Goal: Transaction & Acquisition: Purchase product/service

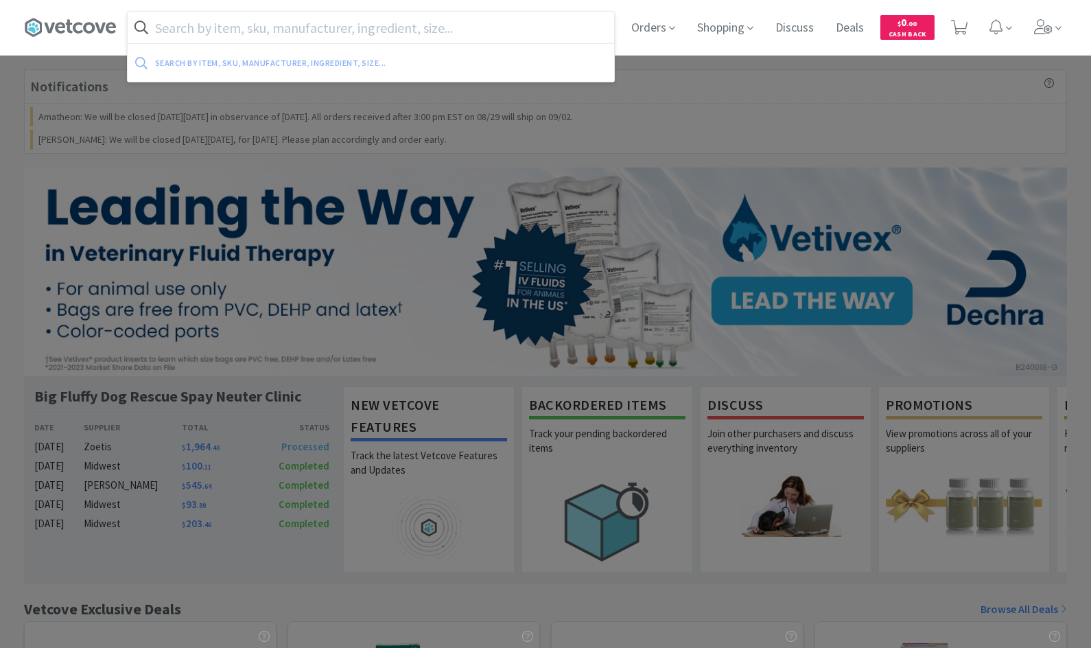
click at [493, 27] on input "text" at bounding box center [371, 28] width 486 height 32
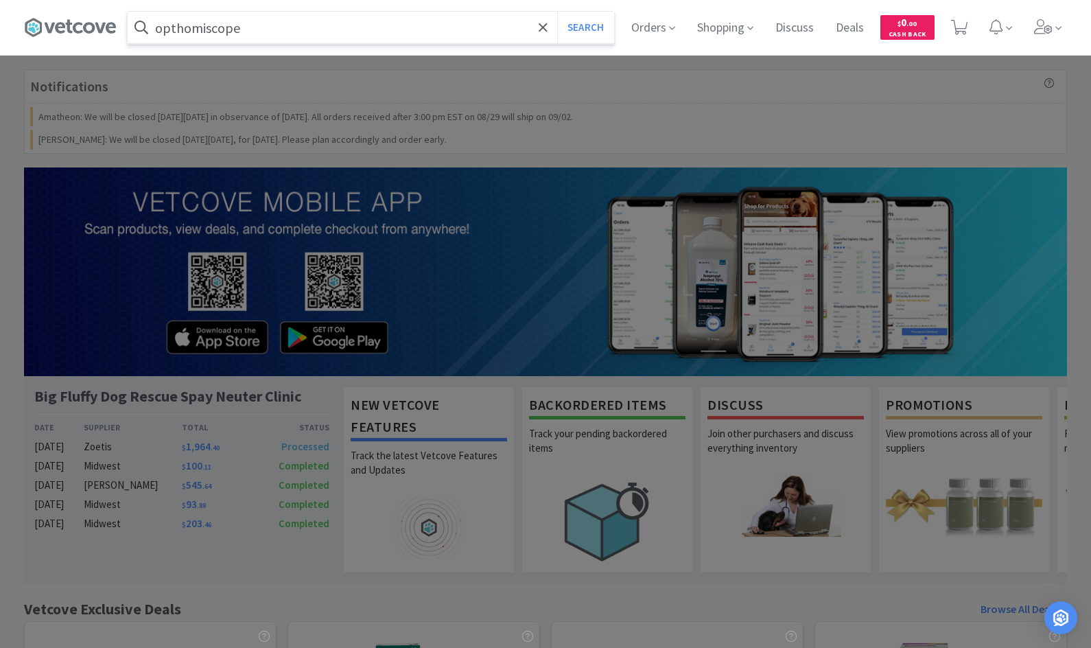
type input "opthomiscope"
click at [557, 12] on button "Search" at bounding box center [585, 28] width 57 height 32
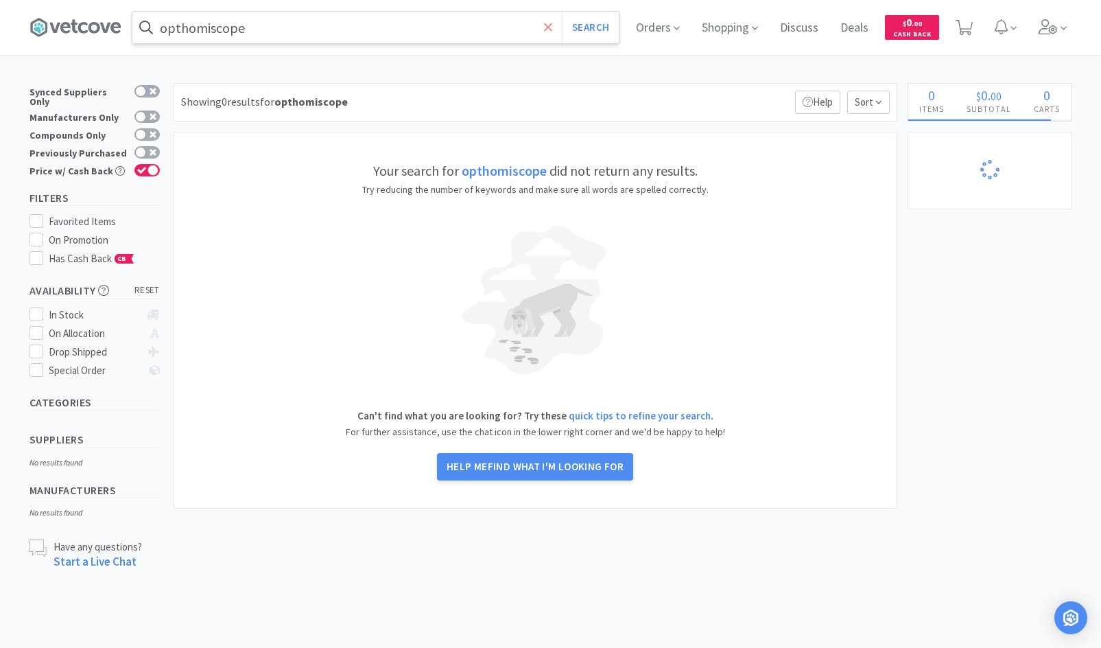
click at [550, 29] on icon at bounding box center [548, 27] width 8 height 8
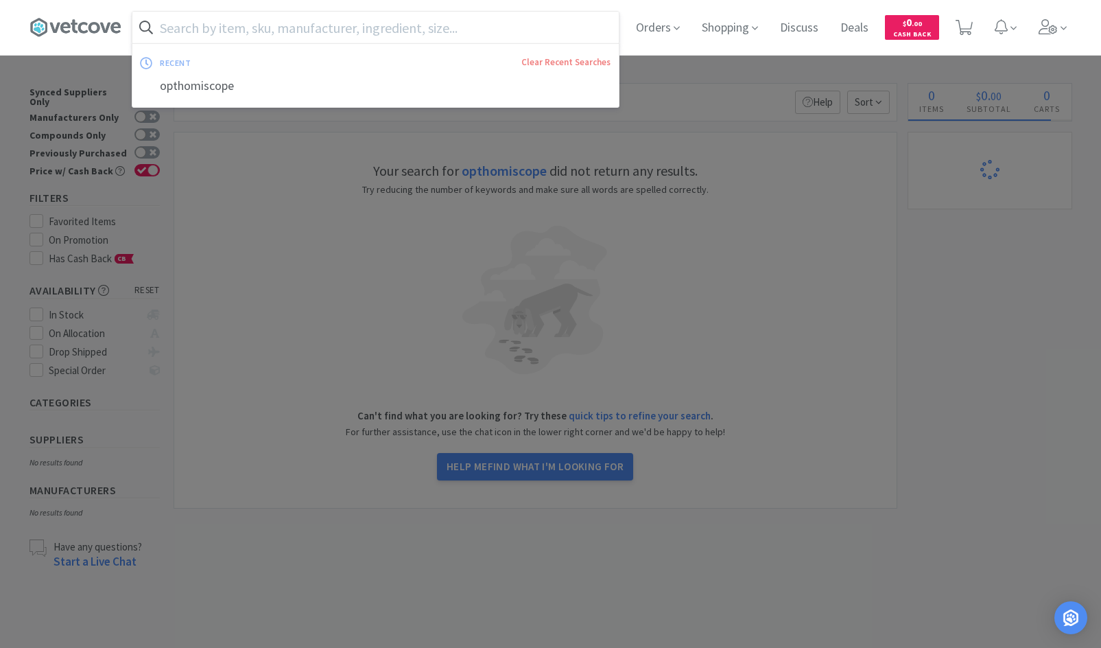
click at [484, 30] on input "text" at bounding box center [375, 28] width 486 height 32
paste input "ophthalmoscope"
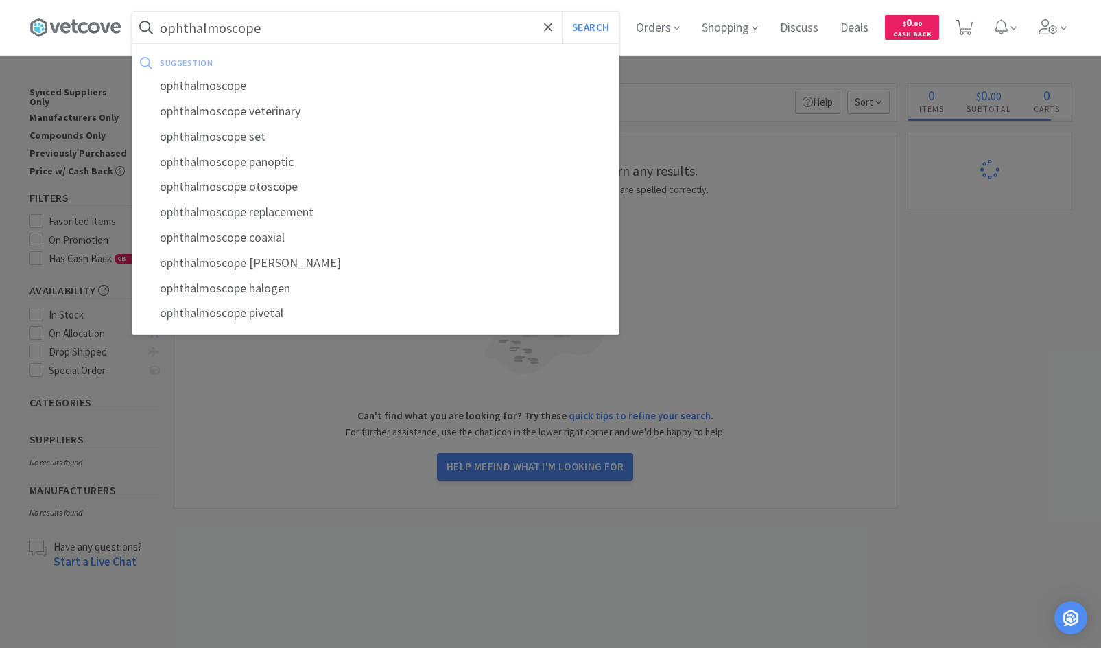
type input "ophthalmoscope"
click at [562, 12] on button "Search" at bounding box center [590, 28] width 57 height 32
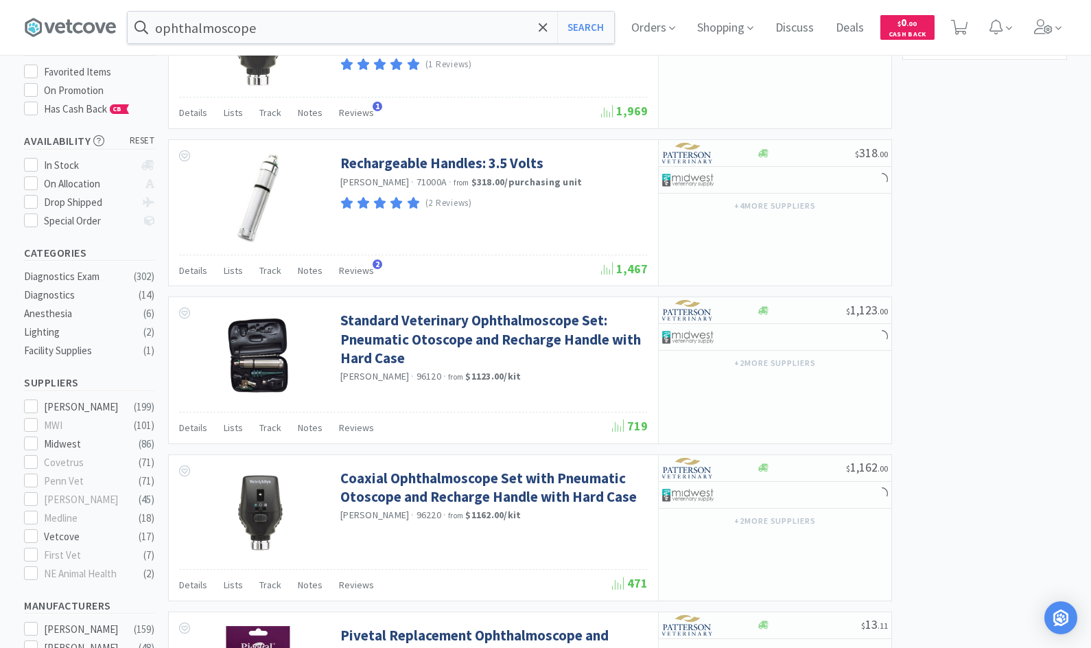
scroll to position [155, 0]
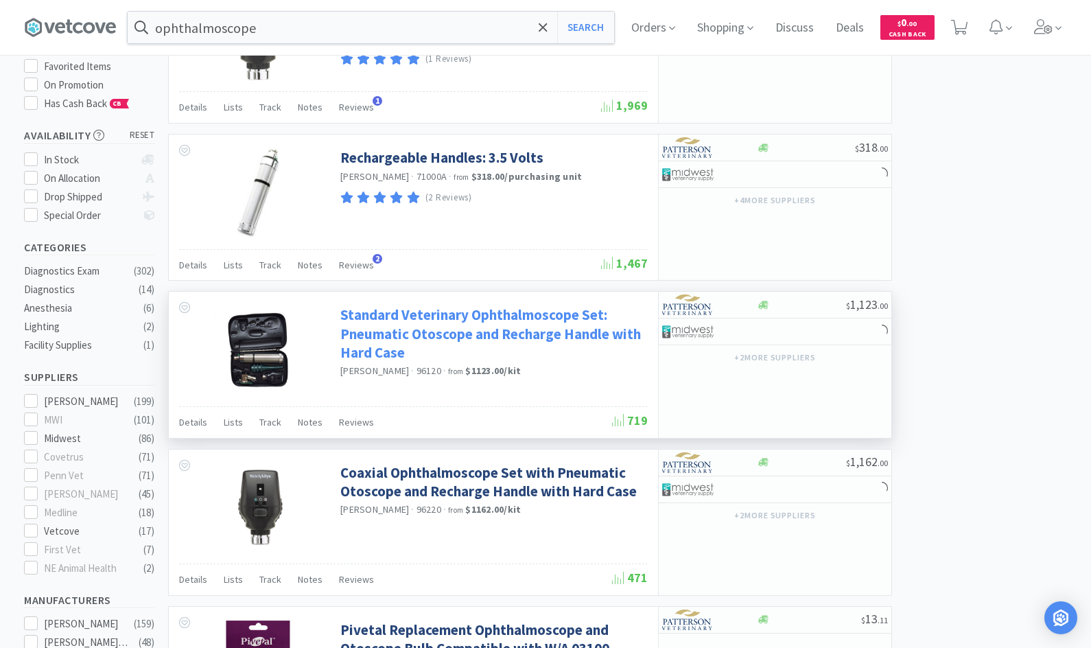
click at [567, 323] on link "Standard Veterinary Ophthalmoscope Set: Pneumatic Otoscope and Recharge Handle …" at bounding box center [492, 333] width 304 height 56
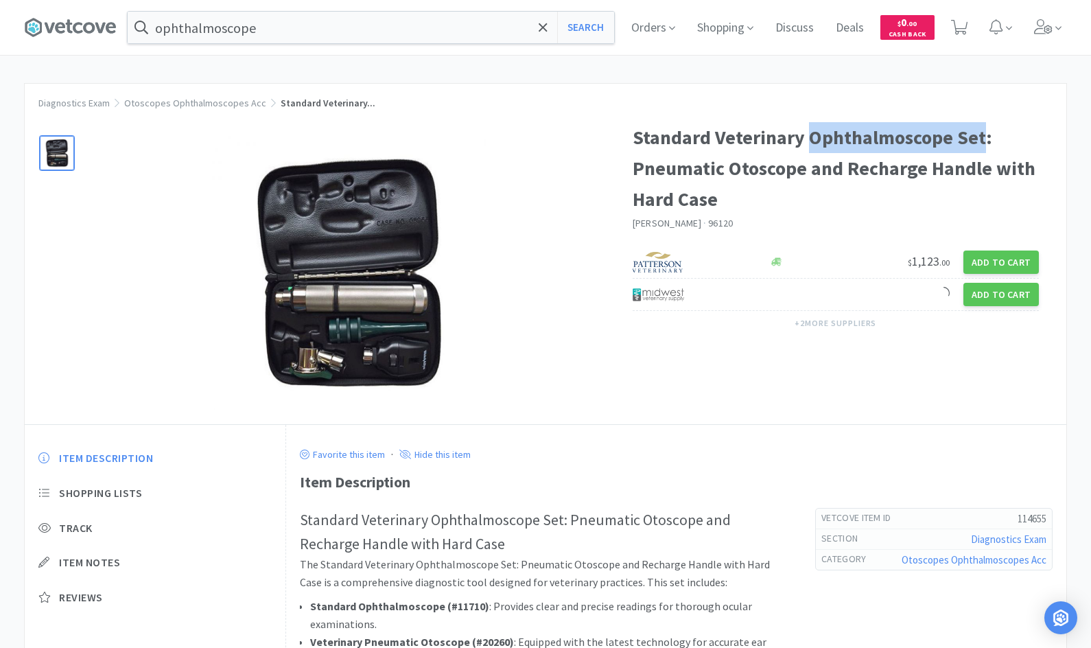
drag, startPoint x: 811, startPoint y: 134, endPoint x: 982, endPoint y: 142, distance: 171.7
click at [982, 142] on h1 "Standard Veterinary Ophthalmoscope Set: Pneumatic Otoscope and Recharge Handle …" at bounding box center [835, 168] width 407 height 92
copy h1 "Ophthalmoscope Set"
